Goal: Use online tool/utility: Utilize a website feature to perform a specific function

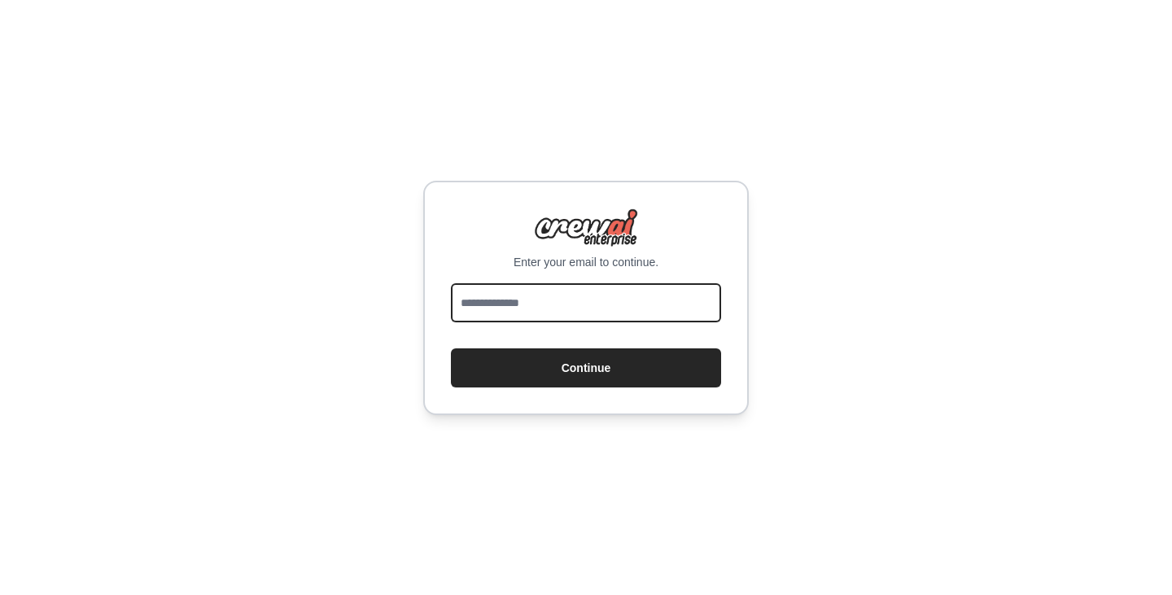
click at [514, 317] on input "email" at bounding box center [586, 302] width 270 height 39
type input "**********"
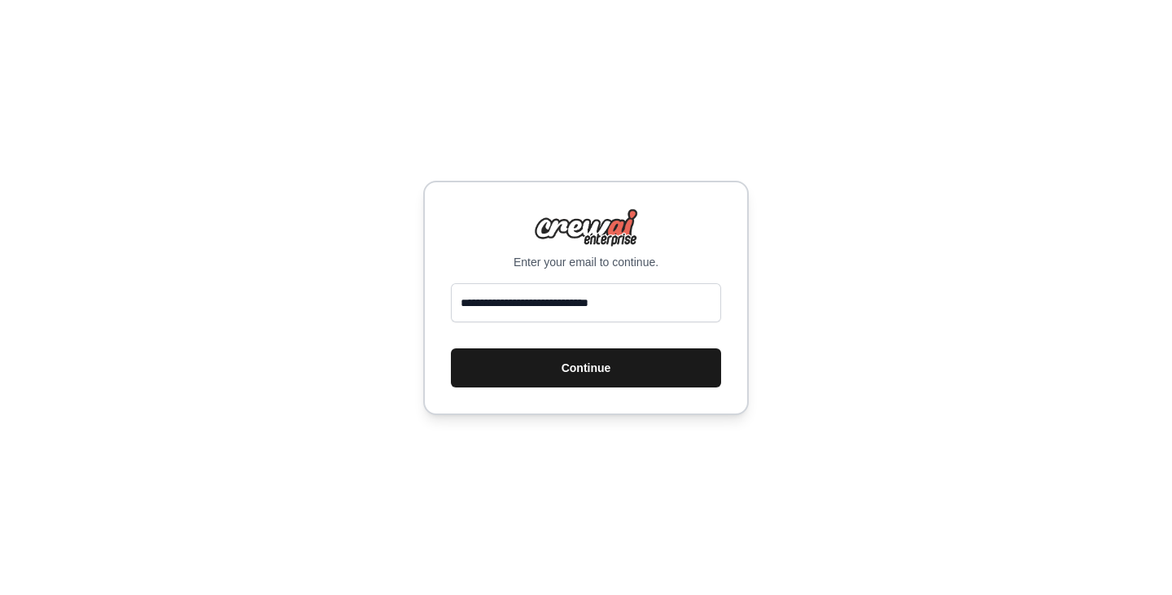
click at [579, 374] on button "Continue" at bounding box center [586, 367] width 270 height 39
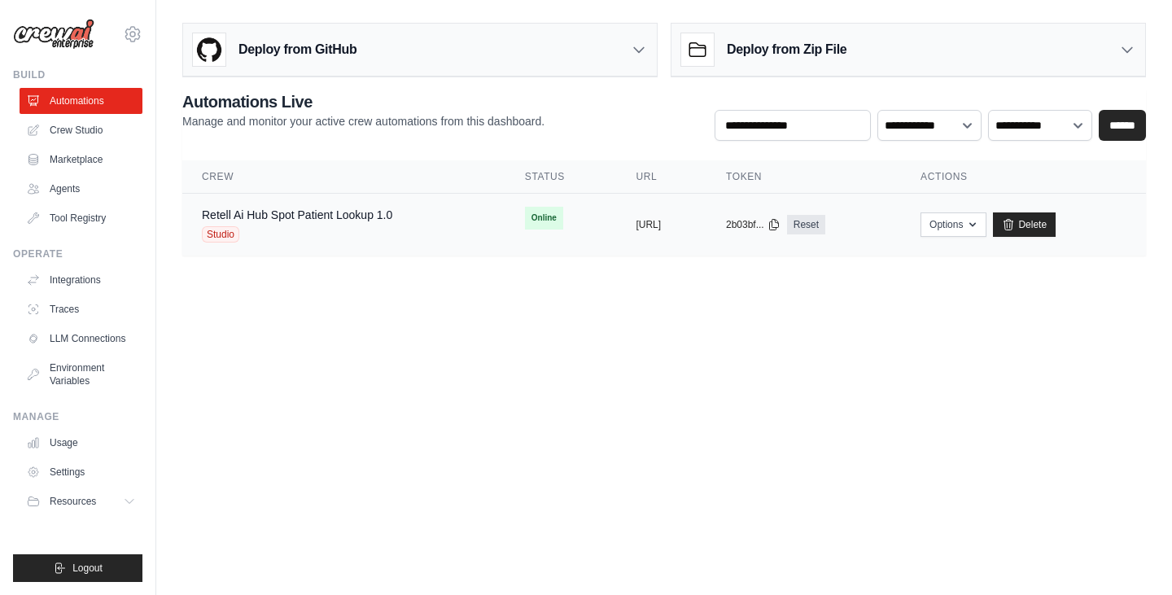
click at [358, 194] on td "Retell Ai Hub Spot Patient Lookup 1.0 Studio" at bounding box center [343, 225] width 323 height 63
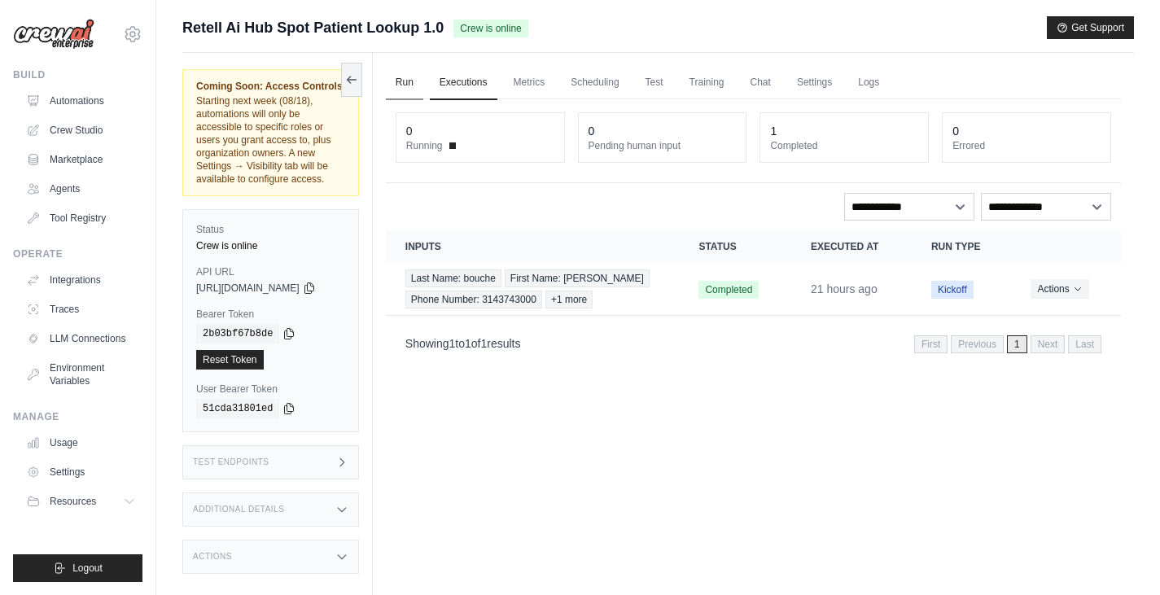
click at [423, 87] on link "Run" at bounding box center [404, 83] width 37 height 34
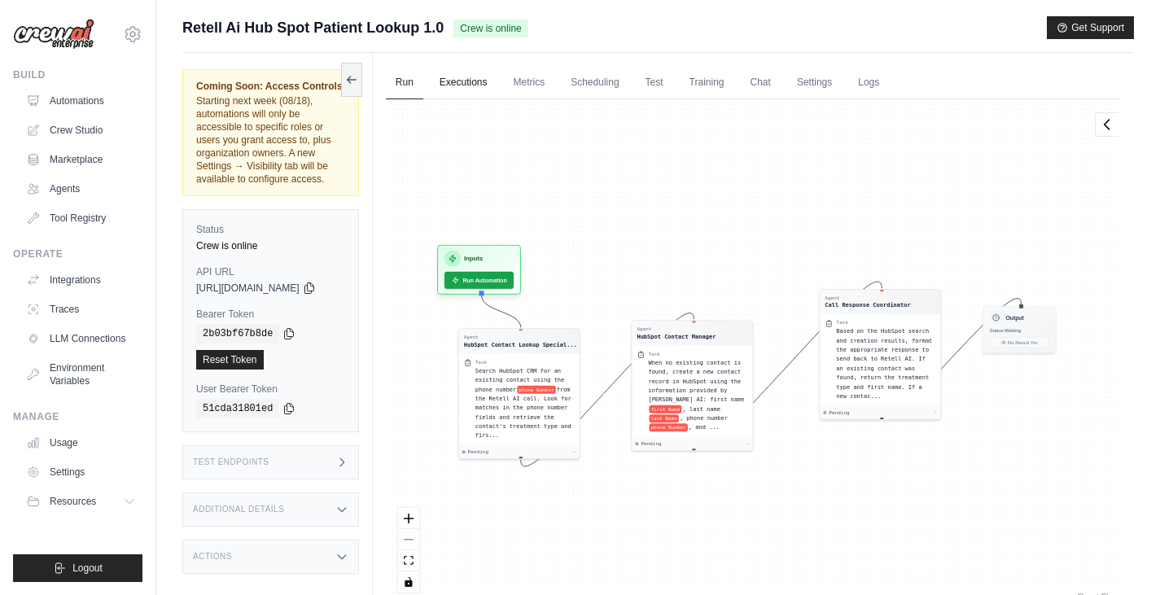
click at [479, 83] on link "Executions" at bounding box center [464, 83] width 68 height 34
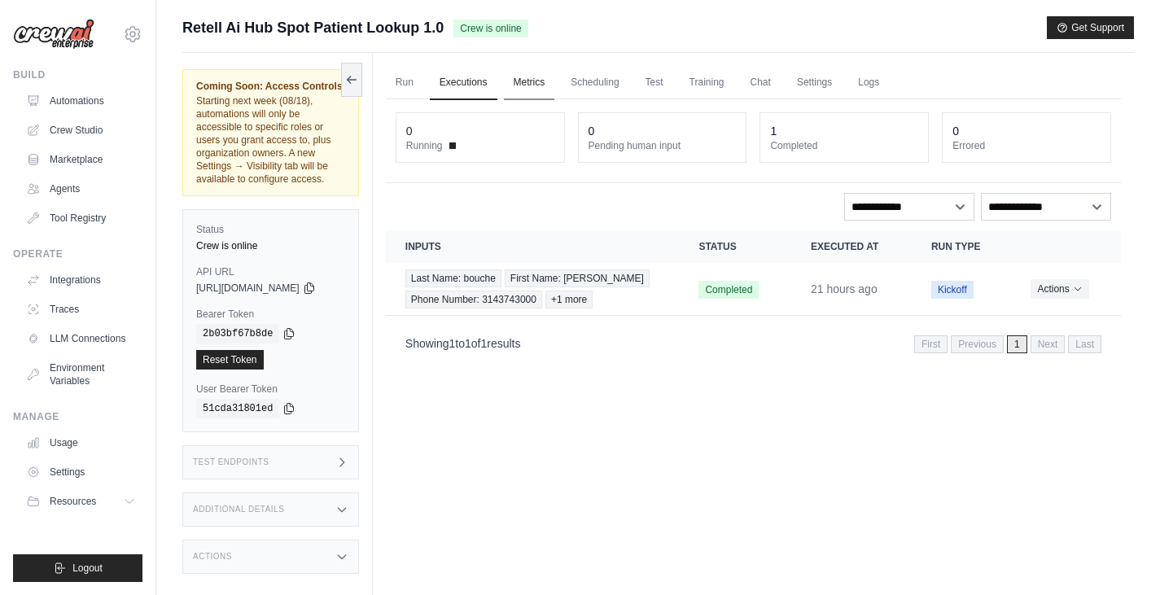
click at [532, 85] on link "Metrics" at bounding box center [529, 83] width 51 height 34
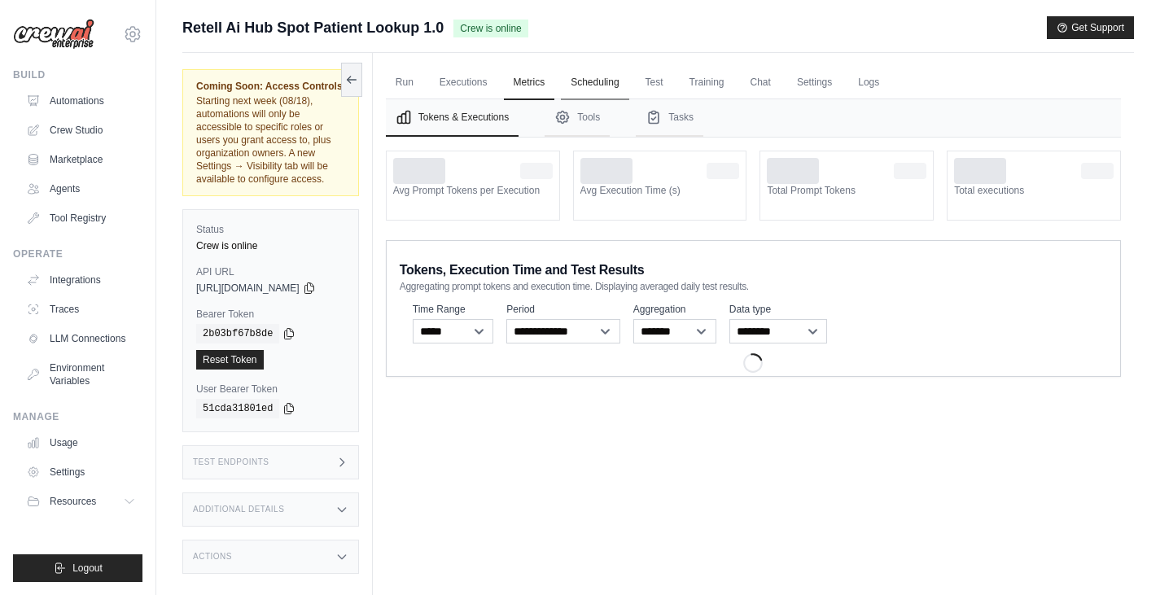
click at [615, 81] on link "Scheduling" at bounding box center [595, 83] width 68 height 34
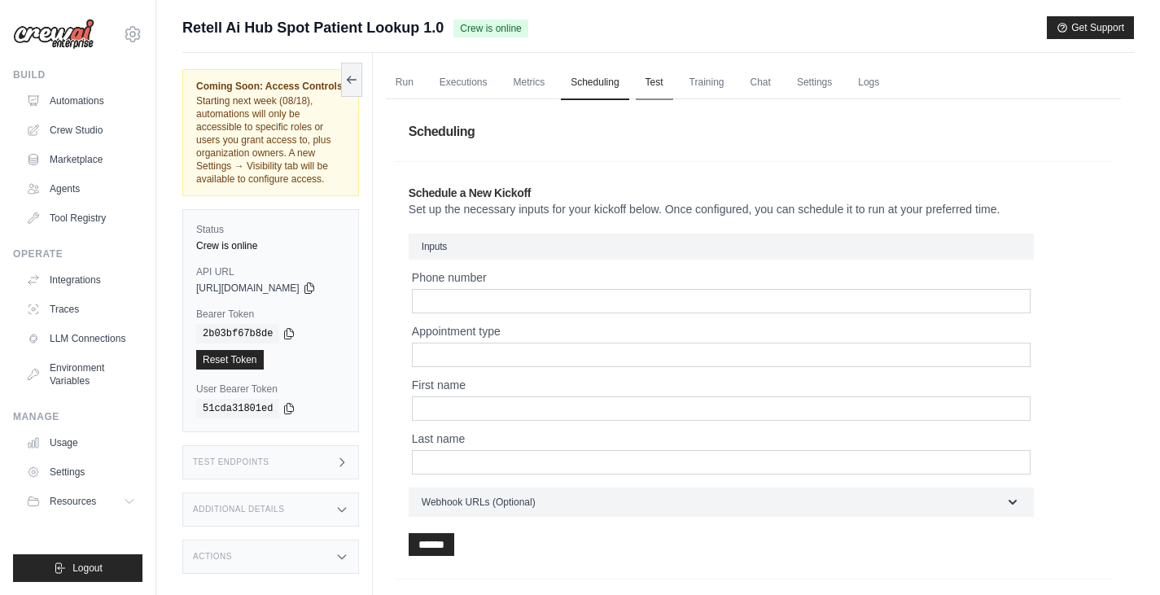
click at [656, 85] on link "Test" at bounding box center [654, 83] width 37 height 34
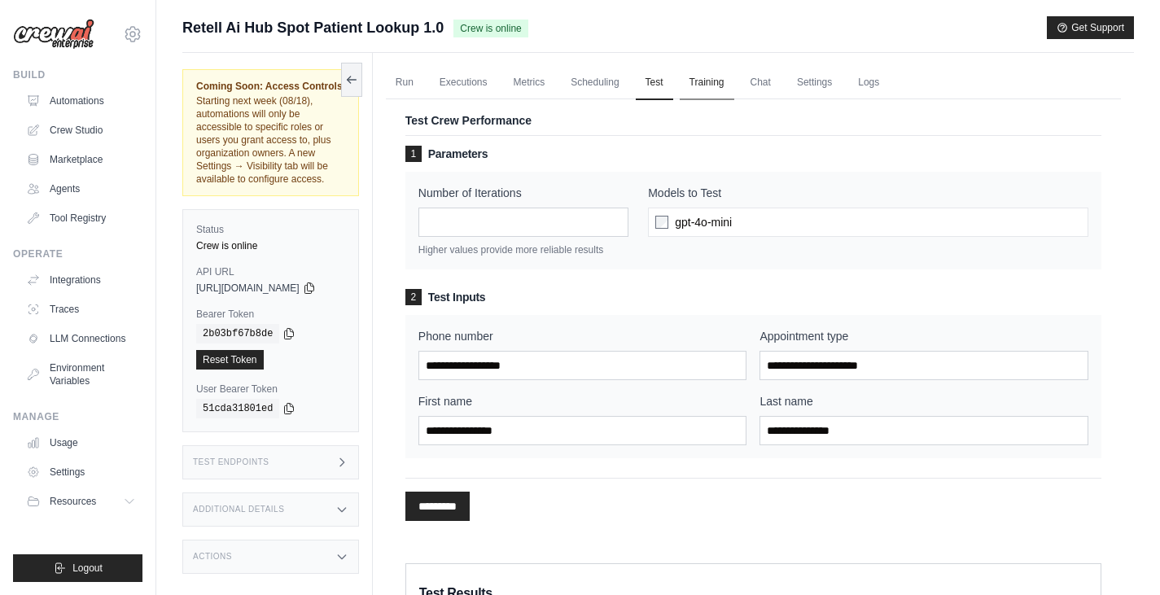
click at [724, 85] on link "Training" at bounding box center [707, 83] width 55 height 34
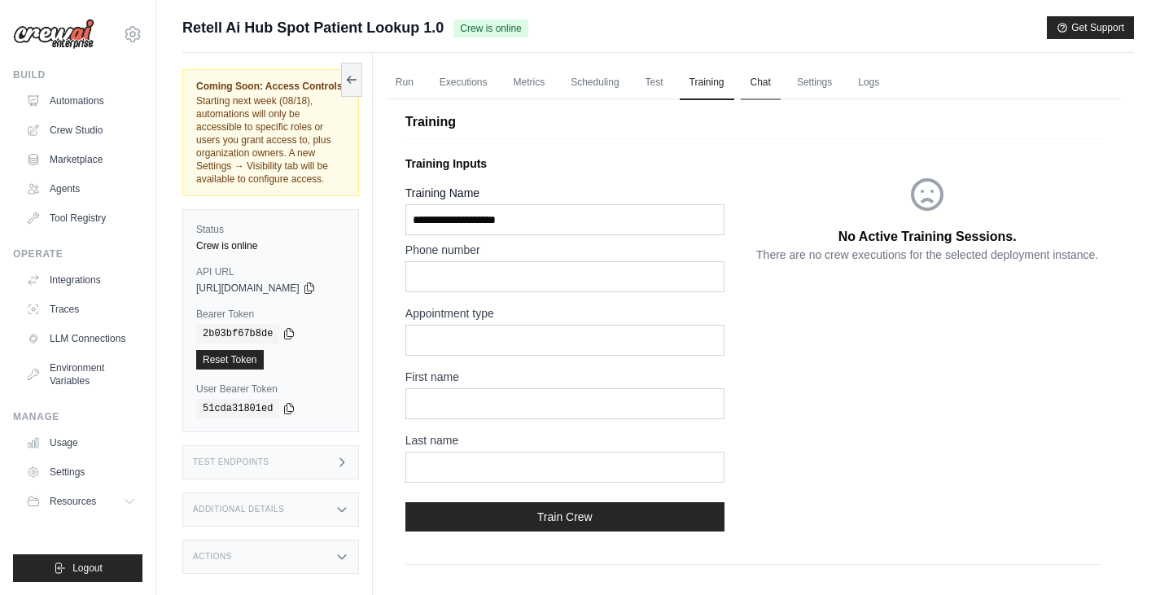
click at [781, 82] on link "Chat" at bounding box center [761, 83] width 40 height 34
click at [781, 81] on link "Chat" at bounding box center [761, 83] width 40 height 34
click at [822, 84] on link "Settings" at bounding box center [814, 83] width 55 height 34
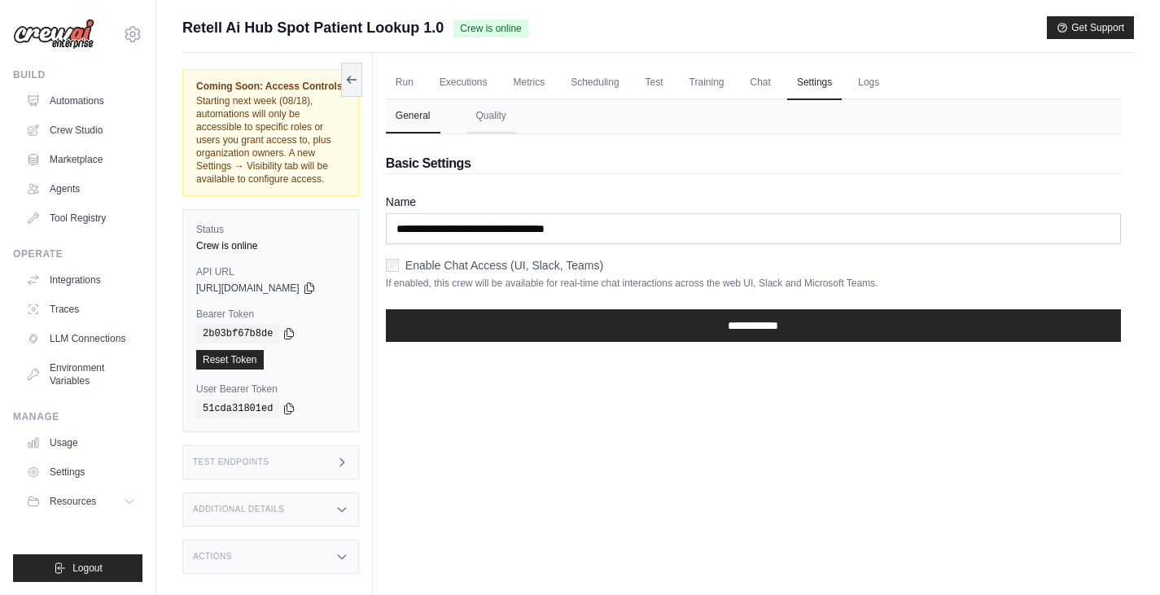
click at [925, 98] on ul "Run Executions Metrics Scheduling Test Training Chat Settings Logs" at bounding box center [753, 82] width 735 height 33
click at [887, 82] on link "Logs" at bounding box center [868, 83] width 41 height 34
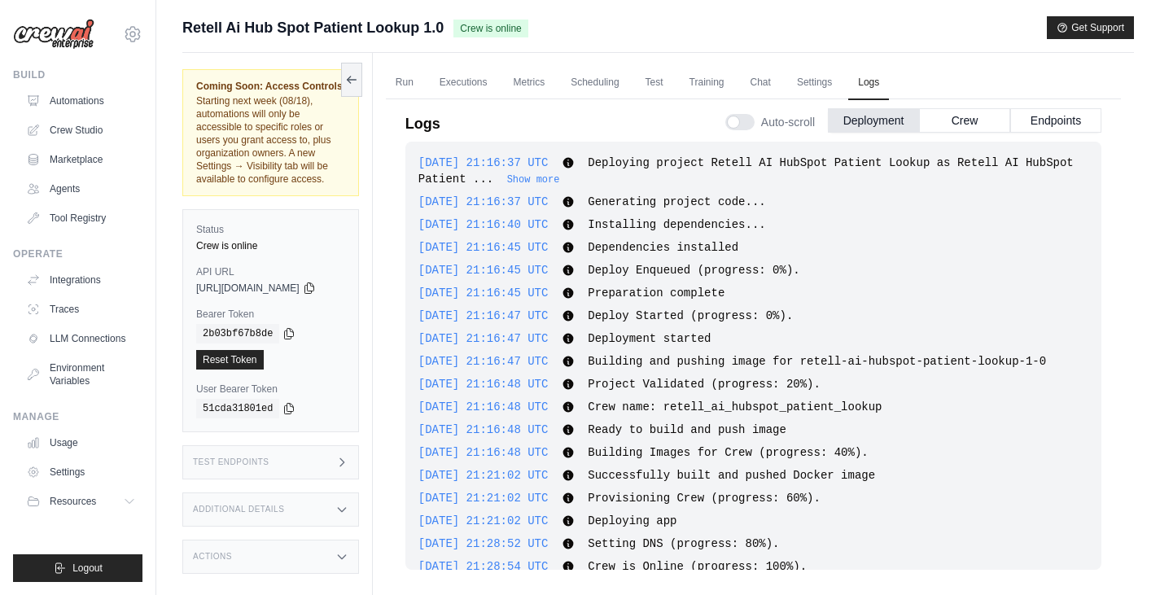
scroll to position [24, 0]
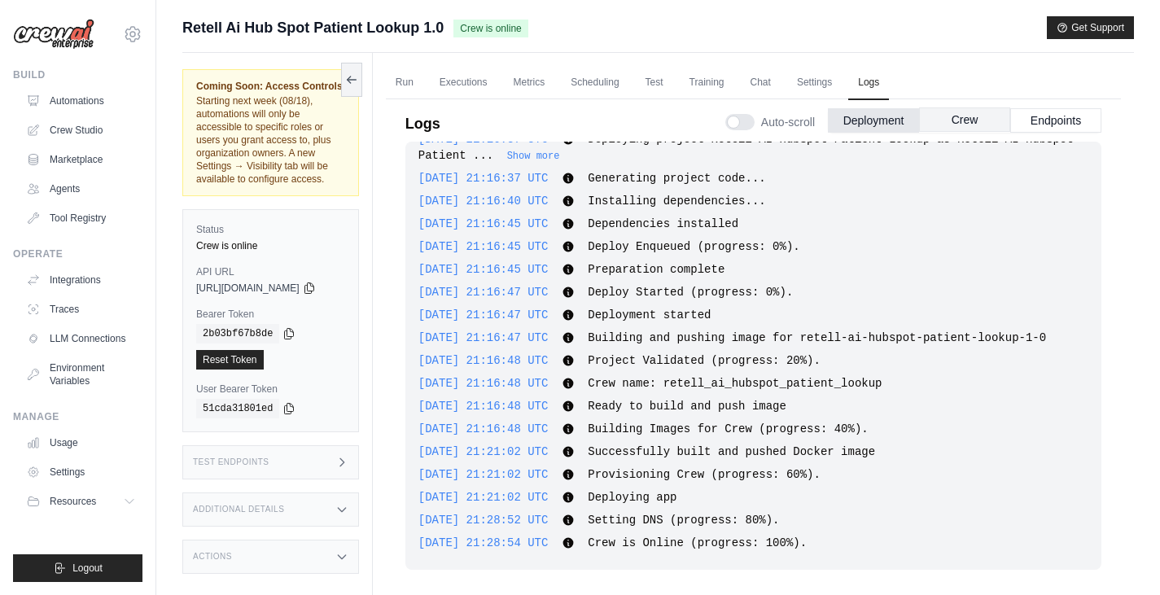
click at [966, 129] on button "Crew" at bounding box center [964, 119] width 91 height 24
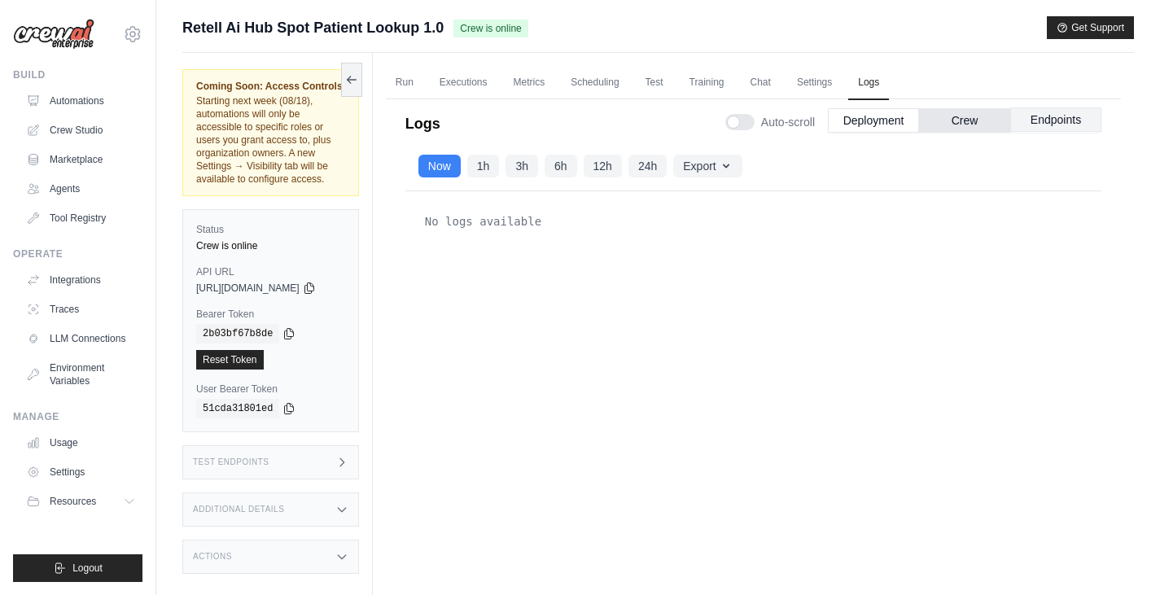
click at [1049, 125] on button "Endpoints" at bounding box center [1055, 119] width 91 height 24
click at [866, 111] on button "Deployment" at bounding box center [873, 119] width 91 height 24
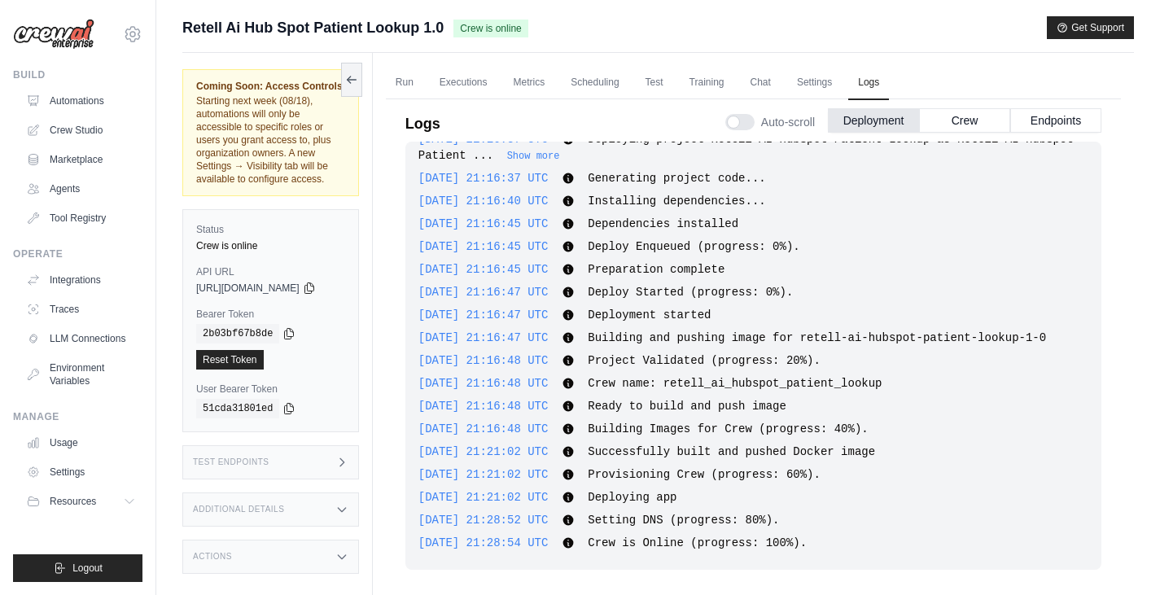
click at [418, 77] on link "Run" at bounding box center [404, 83] width 37 height 34
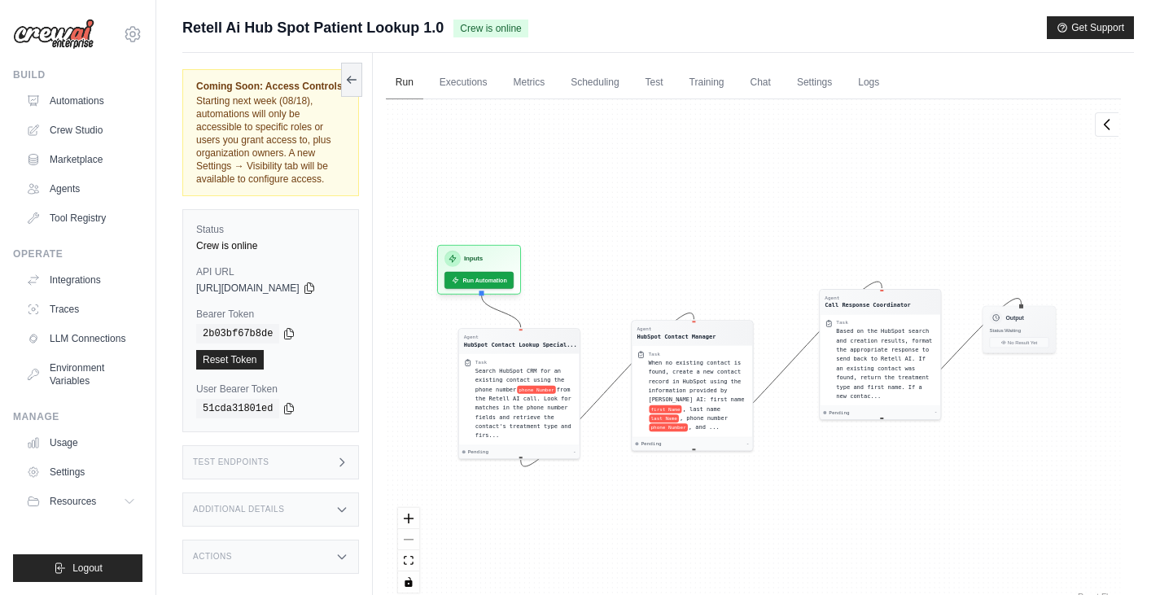
click at [422, 81] on link "Run" at bounding box center [404, 83] width 37 height 34
click at [504, 239] on div "Agent HubSpot Contact Lookup Special... Task Search HubSpot CRM for an existing…" at bounding box center [753, 351] width 735 height 505
click at [87, 500] on span "Resources" at bounding box center [73, 501] width 46 height 13
click at [78, 423] on div "Manage" at bounding box center [77, 416] width 129 height 13
